Goal: Navigation & Orientation: Understand site structure

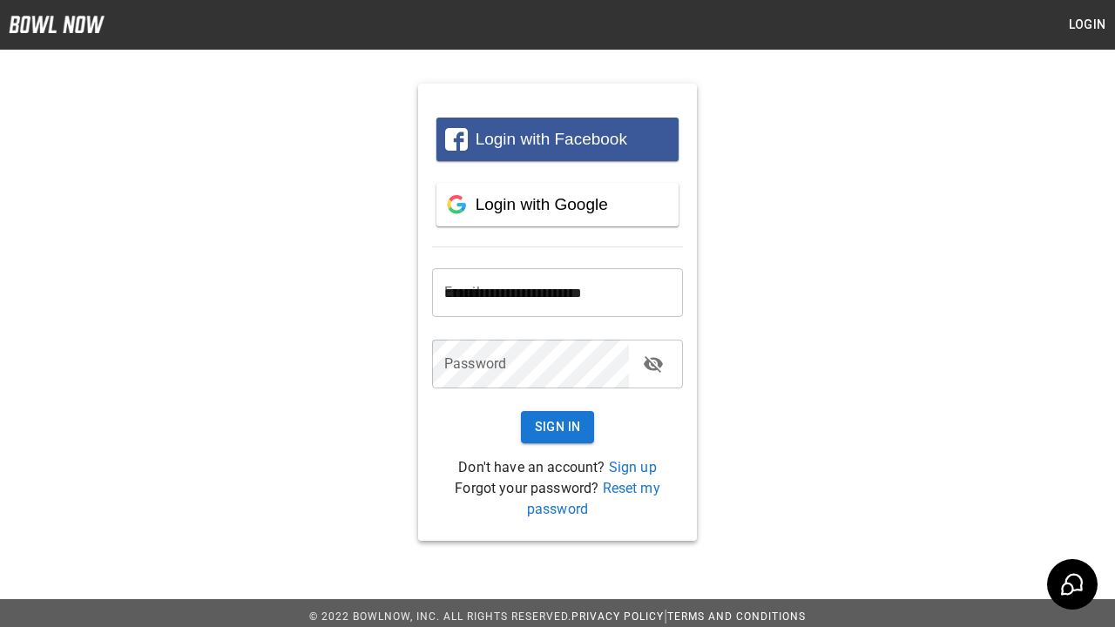
type input "**********"
click at [557, 427] on button "Sign In" at bounding box center [558, 427] width 74 height 32
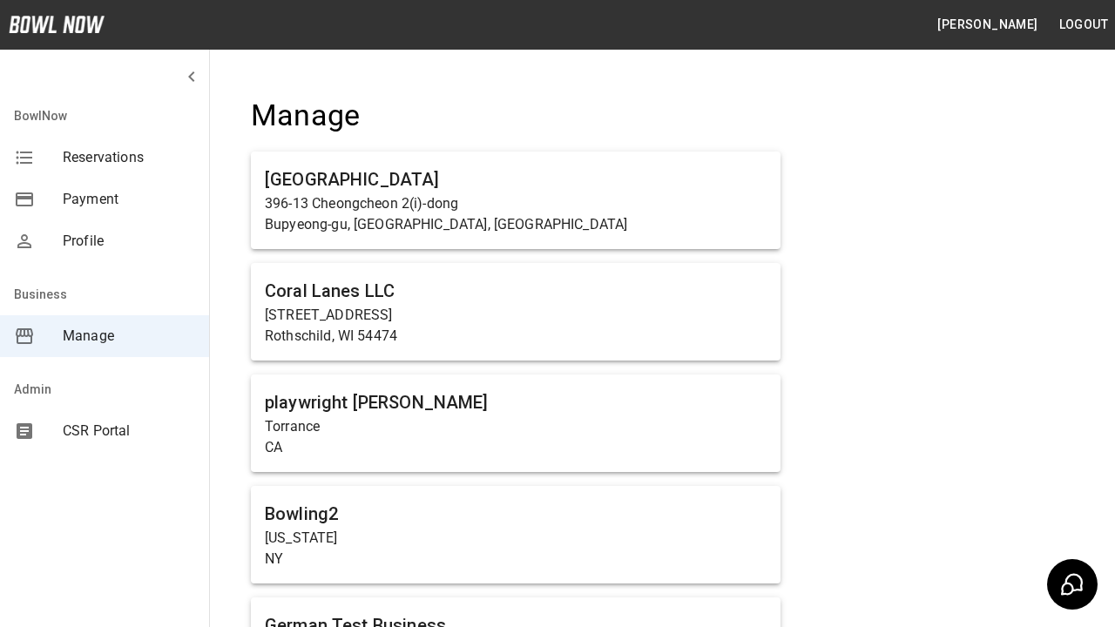
click at [105, 336] on span "Manage" at bounding box center [129, 336] width 132 height 21
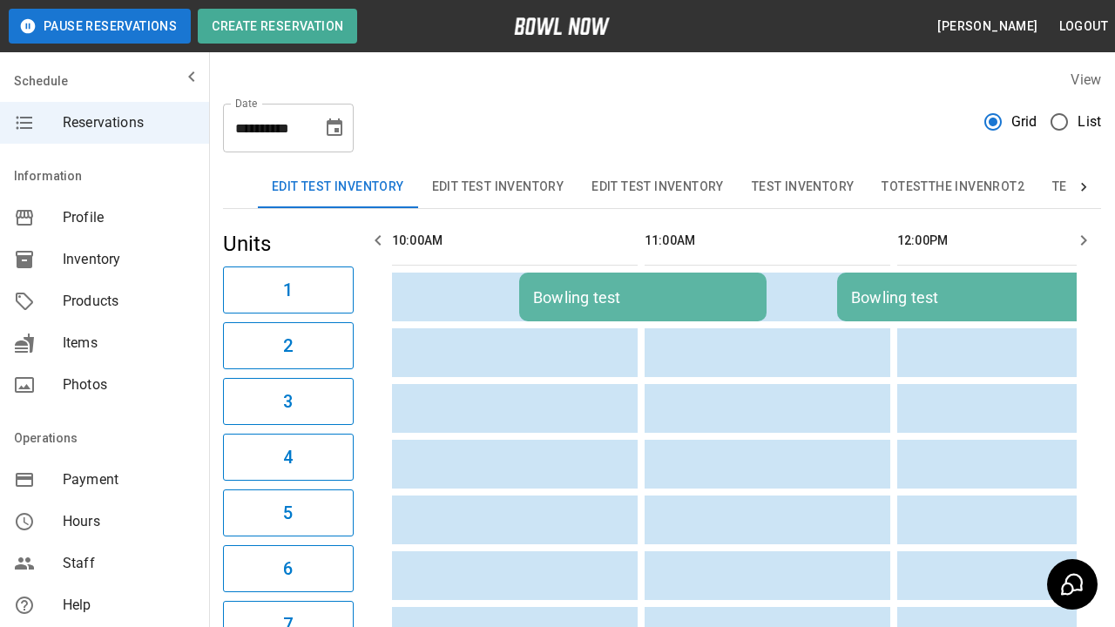
click at [105, 218] on span "Profile" at bounding box center [129, 217] width 132 height 21
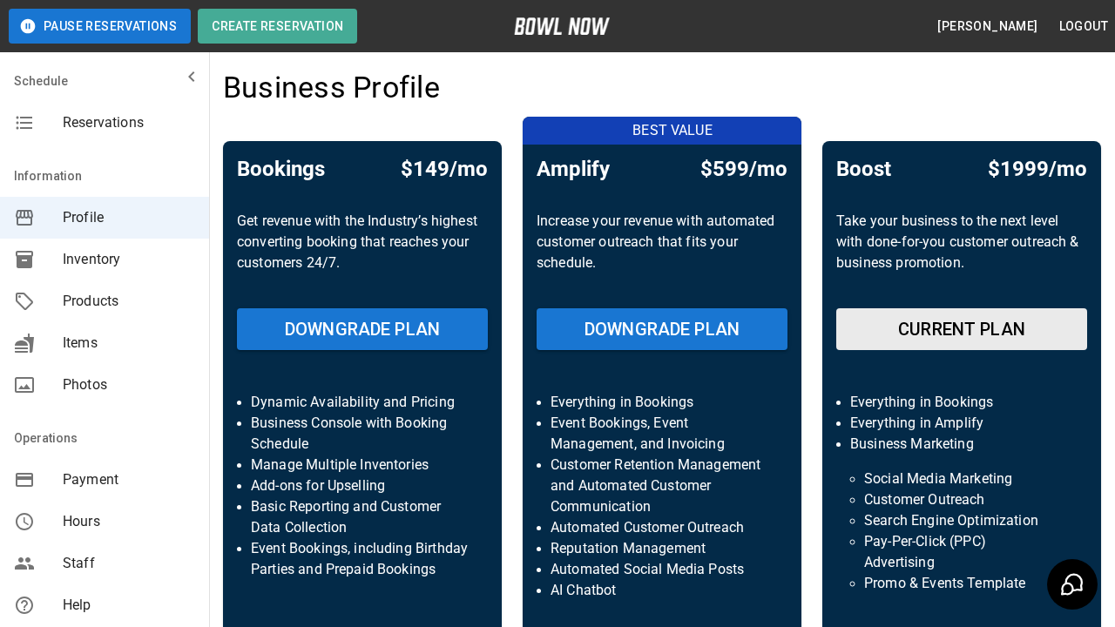
click at [105, 260] on span "Inventory" at bounding box center [129, 259] width 132 height 21
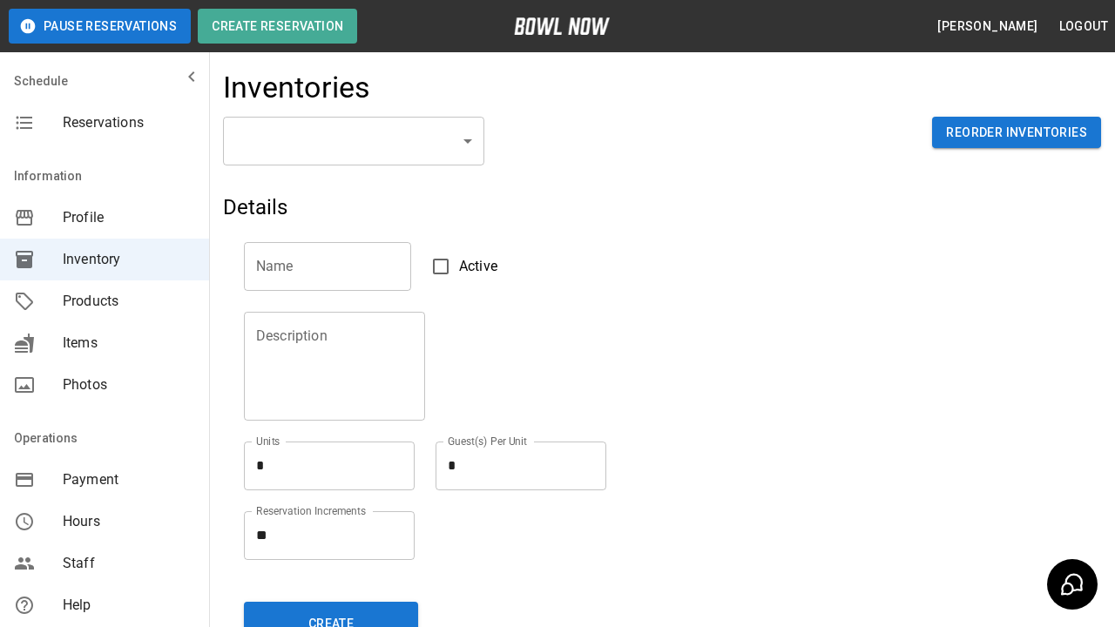
click at [105, 301] on span "Products" at bounding box center [129, 301] width 132 height 21
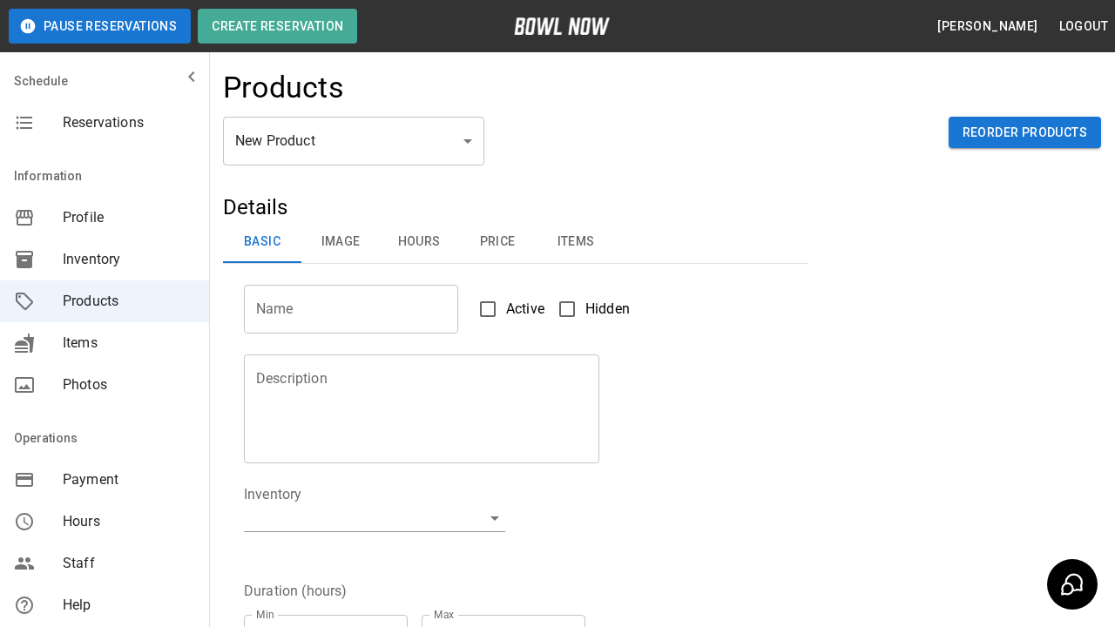
click at [105, 343] on span "Items" at bounding box center [129, 343] width 132 height 21
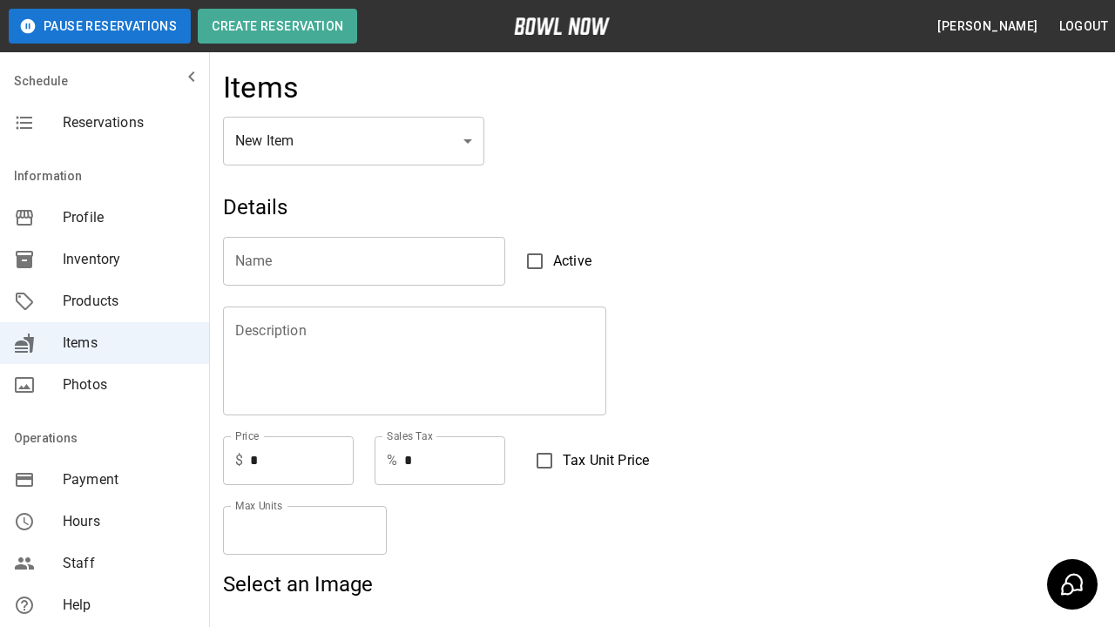
click at [105, 385] on span "Photos" at bounding box center [129, 384] width 132 height 21
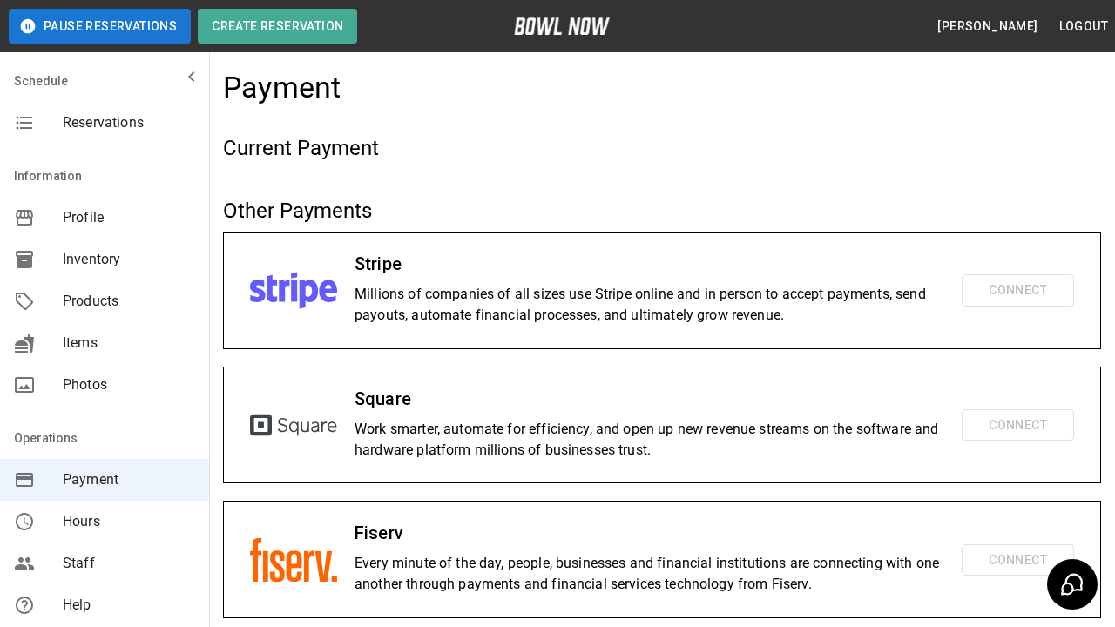
click at [105, 522] on span "Hours" at bounding box center [129, 521] width 132 height 21
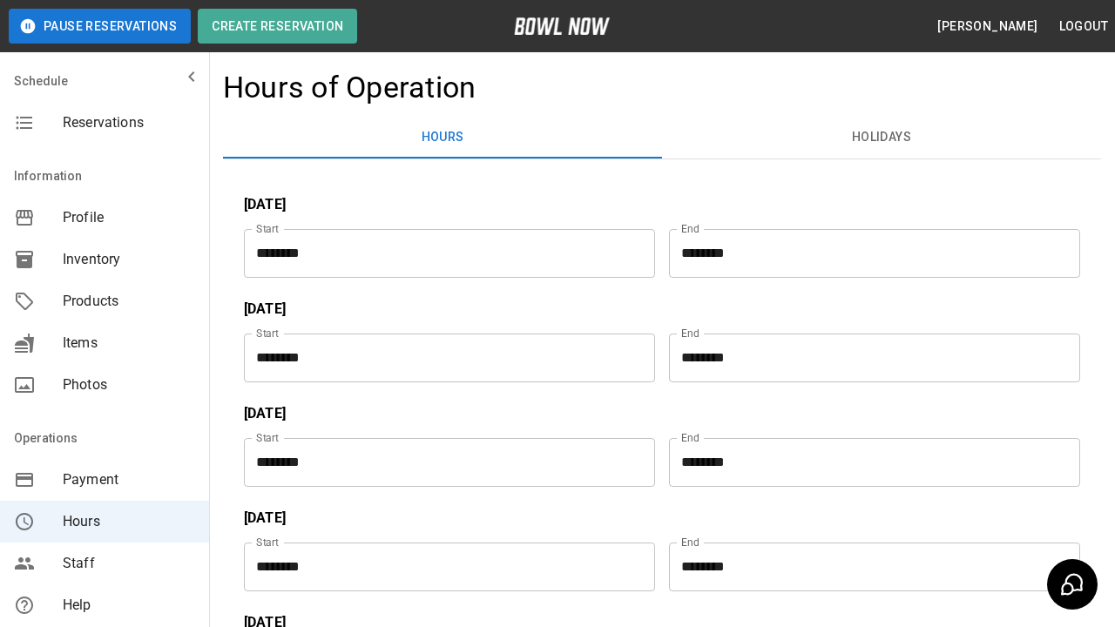
click at [105, 563] on span "Staff" at bounding box center [129, 563] width 132 height 21
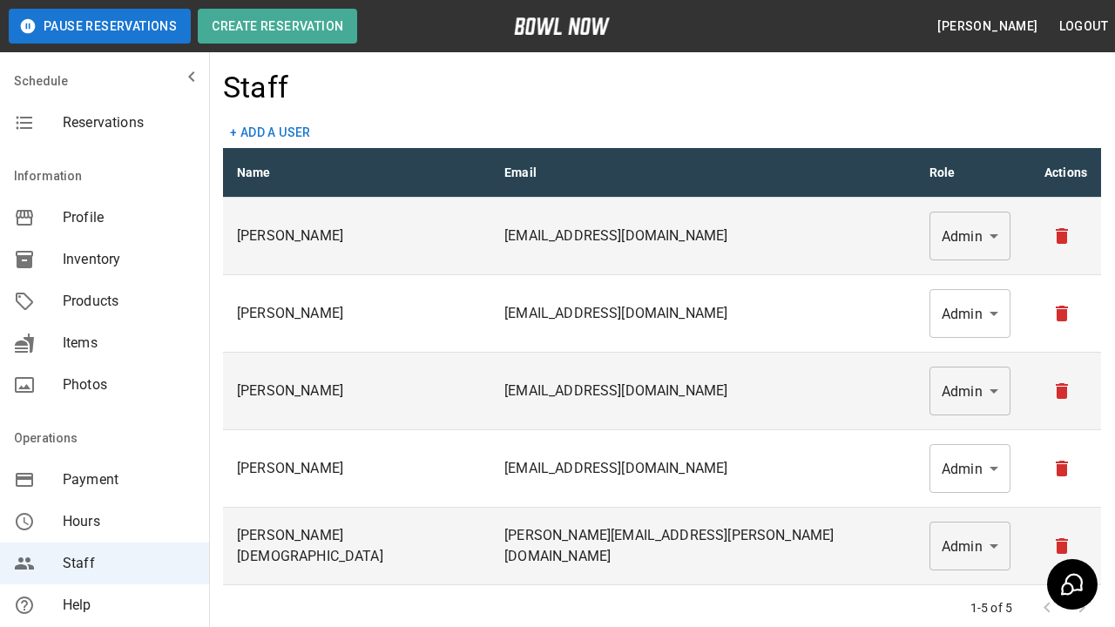
click at [105, 605] on span "Help" at bounding box center [129, 605] width 132 height 21
